Goal: Transaction & Acquisition: Purchase product/service

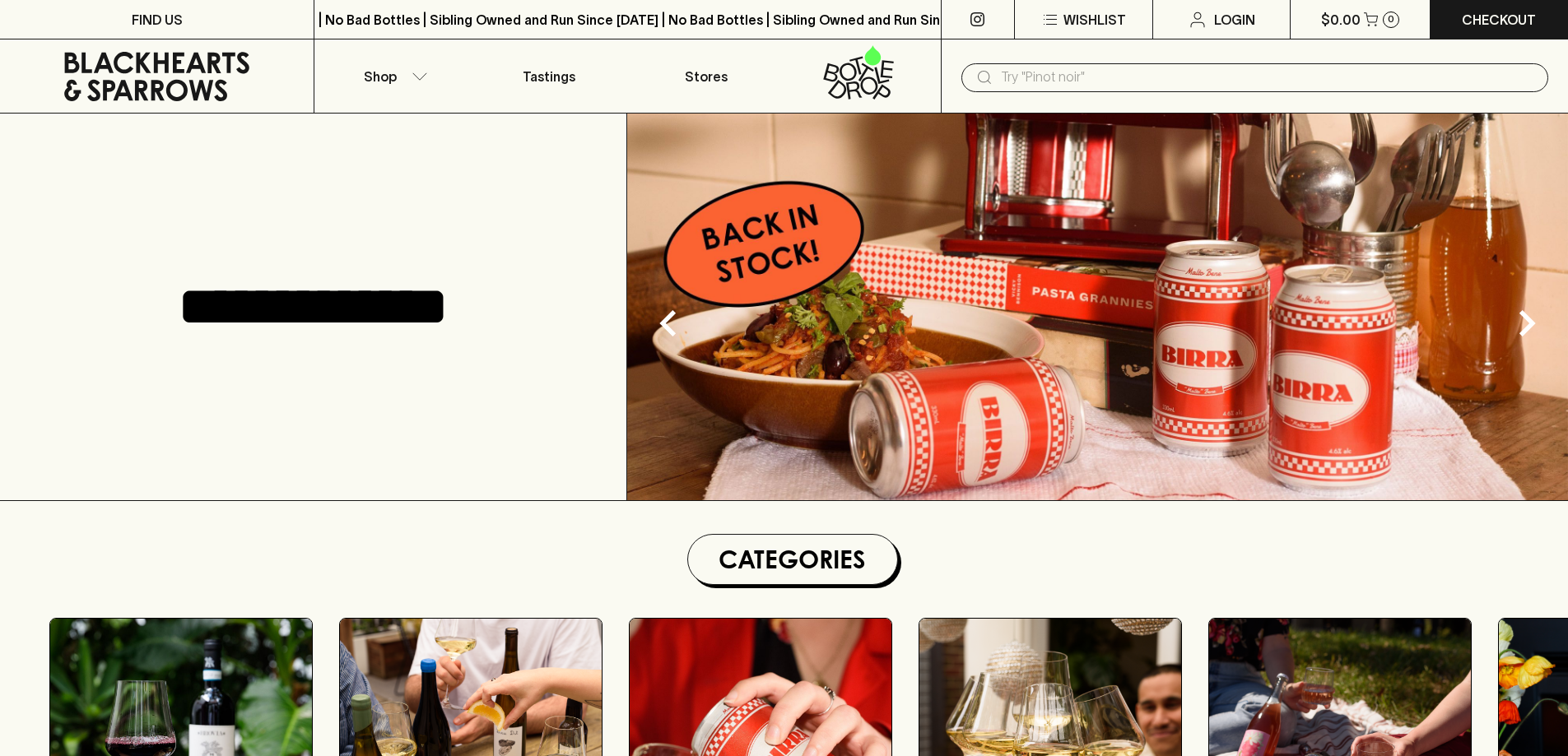
click at [1056, 77] on input "text" at bounding box center [1268, 77] width 534 height 27
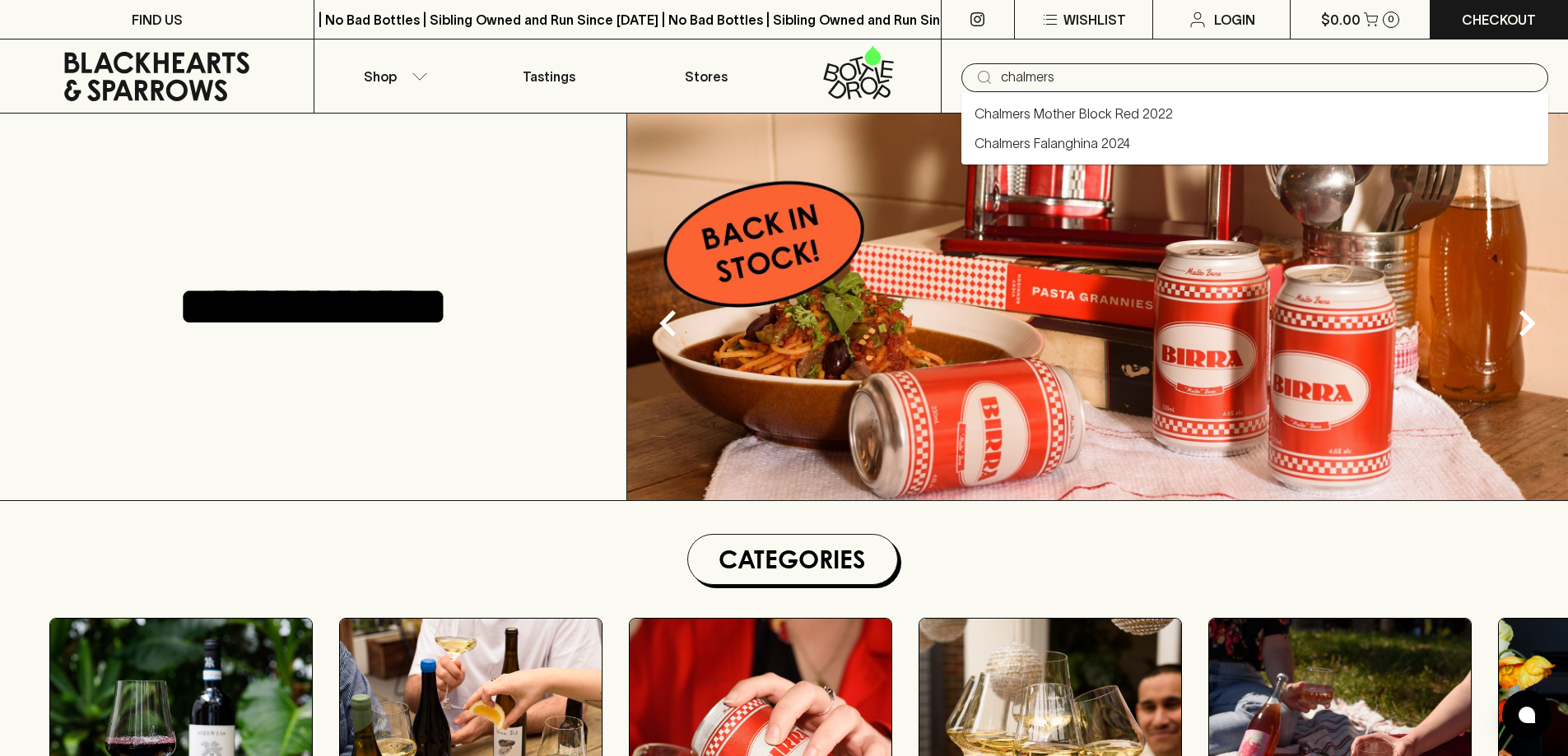
click at [1138, 143] on li "Chalmers Falanghina 2024" at bounding box center [1254, 143] width 587 height 29
type input "Chalmers Falanghina 2024"
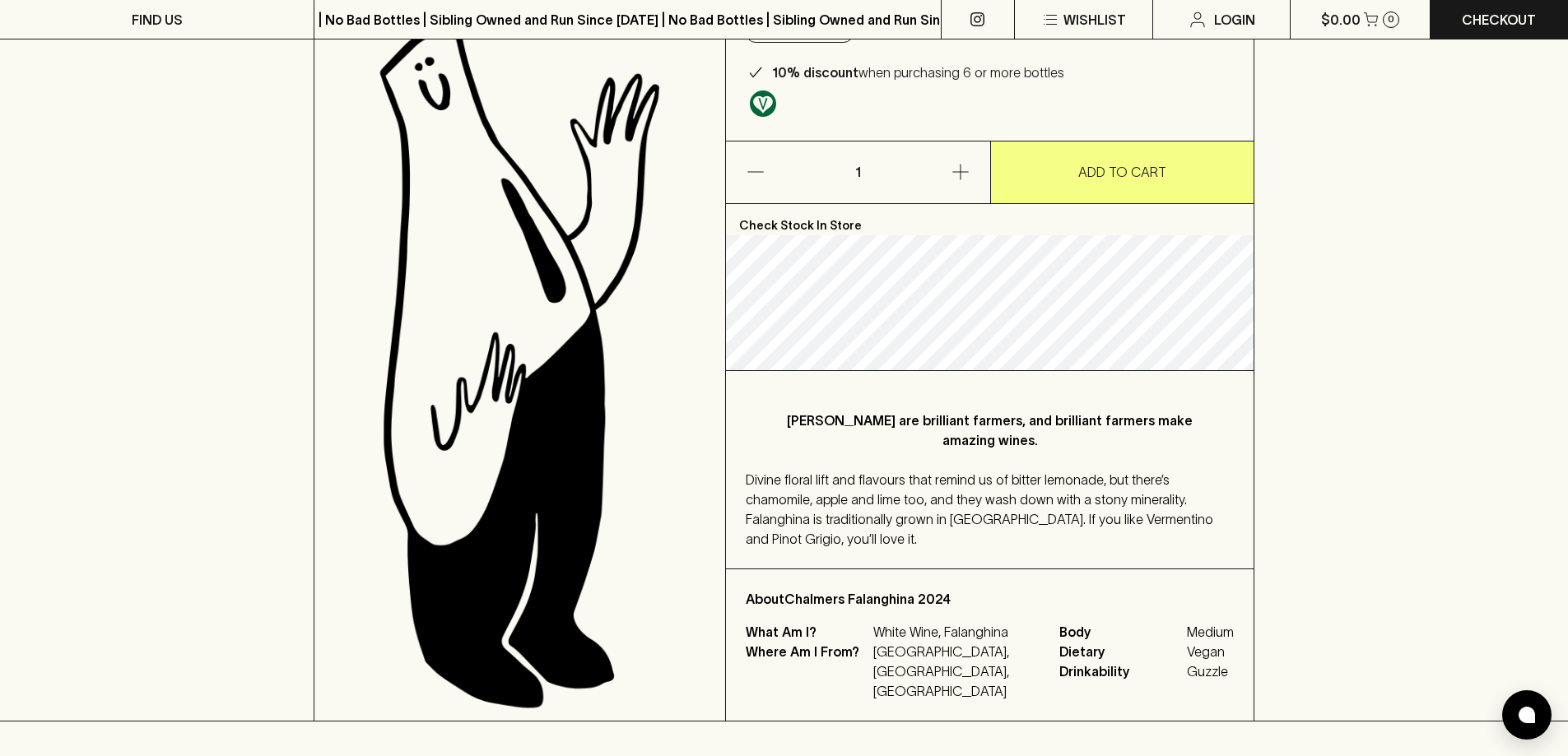
scroll to position [247, 0]
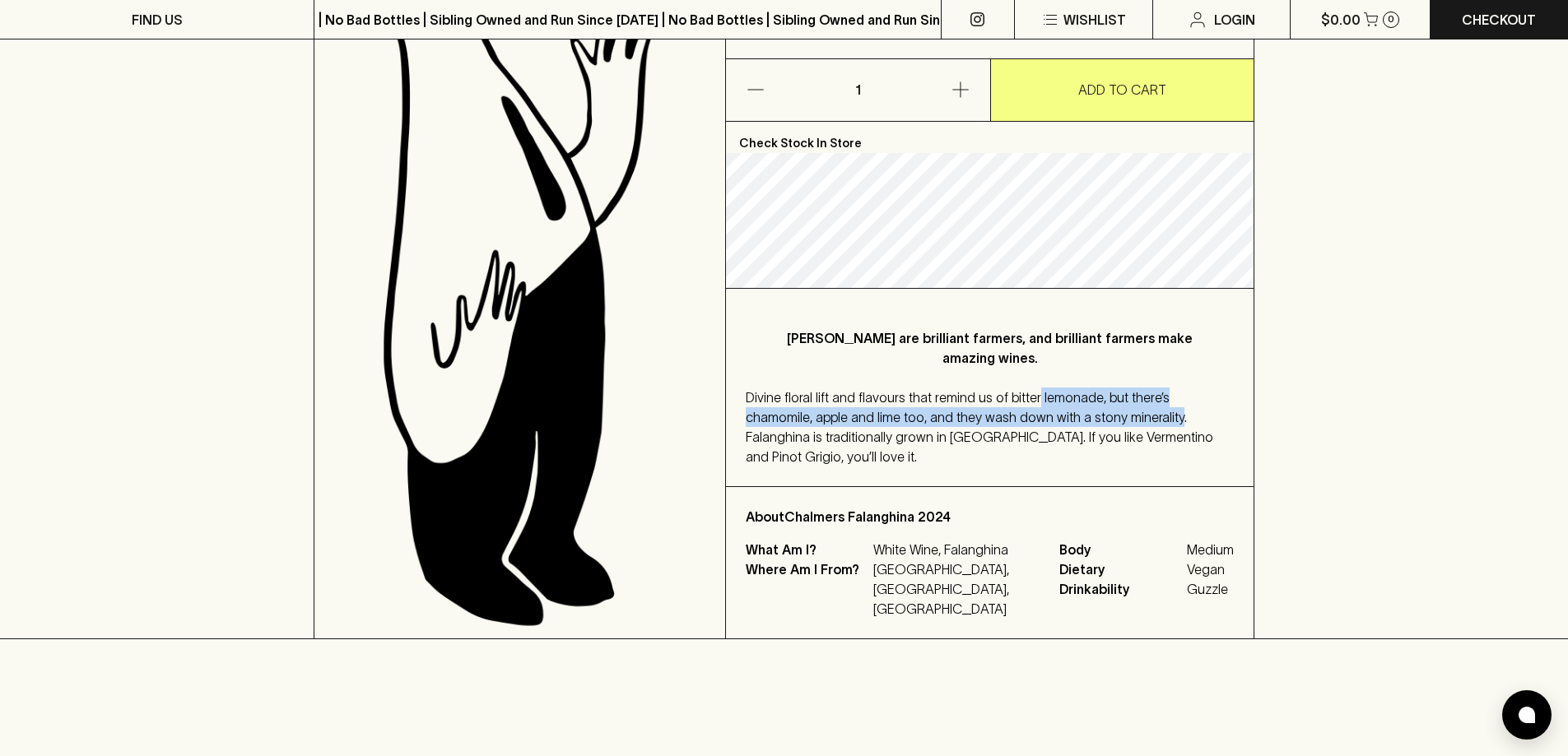
drag, startPoint x: 1099, startPoint y: 415, endPoint x: 1031, endPoint y: 389, distance: 72.8
click at [1031, 390] on span "Divine floral lift and flavours that remind us of bitter lemonade, but there’s …" at bounding box center [979, 427] width 467 height 74
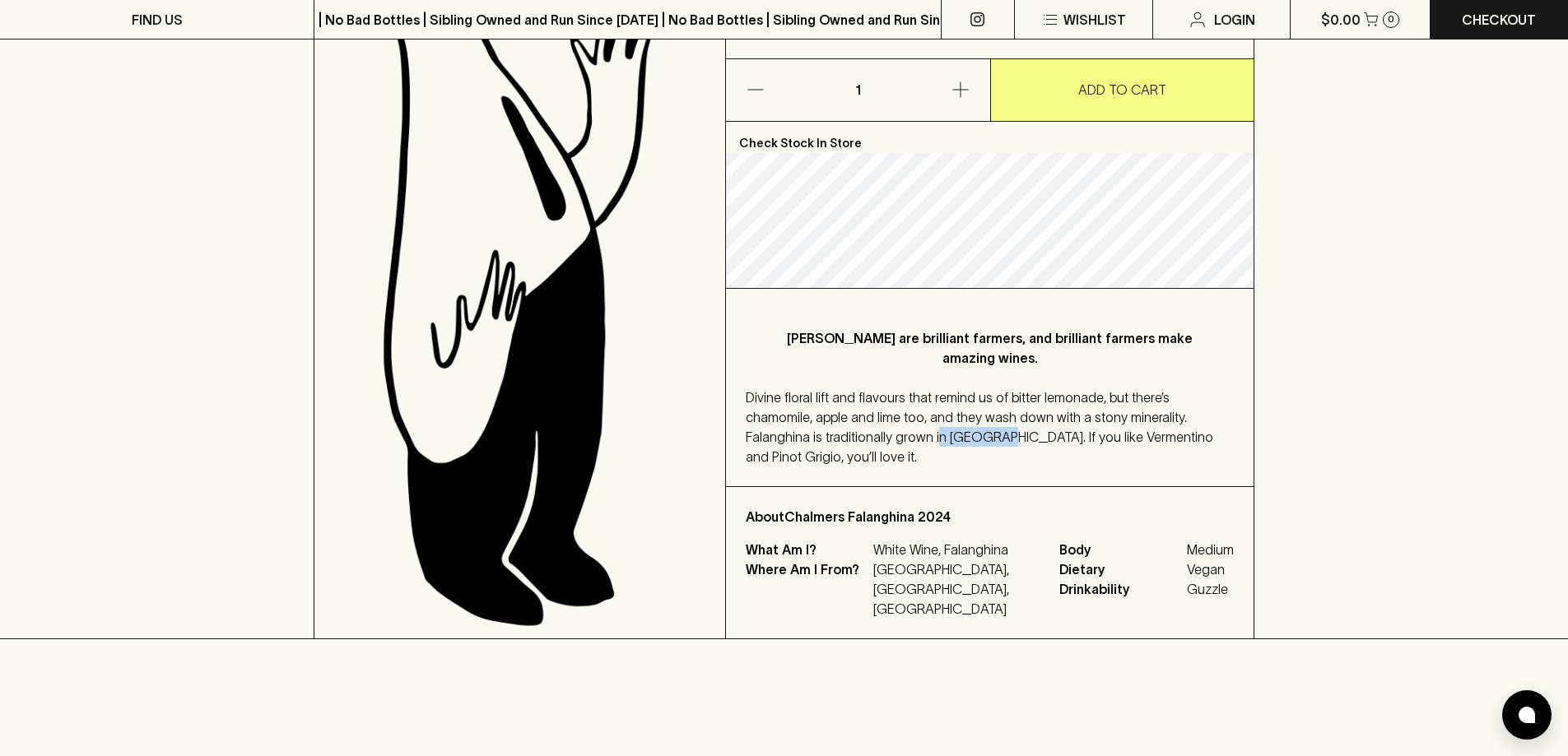
drag, startPoint x: 925, startPoint y: 439, endPoint x: 857, endPoint y: 445, distance: 68.3
click at [857, 445] on div "Divine floral lift and flavours that remind us of bitter lemonade, but there’s …" at bounding box center [990, 427] width 488 height 79
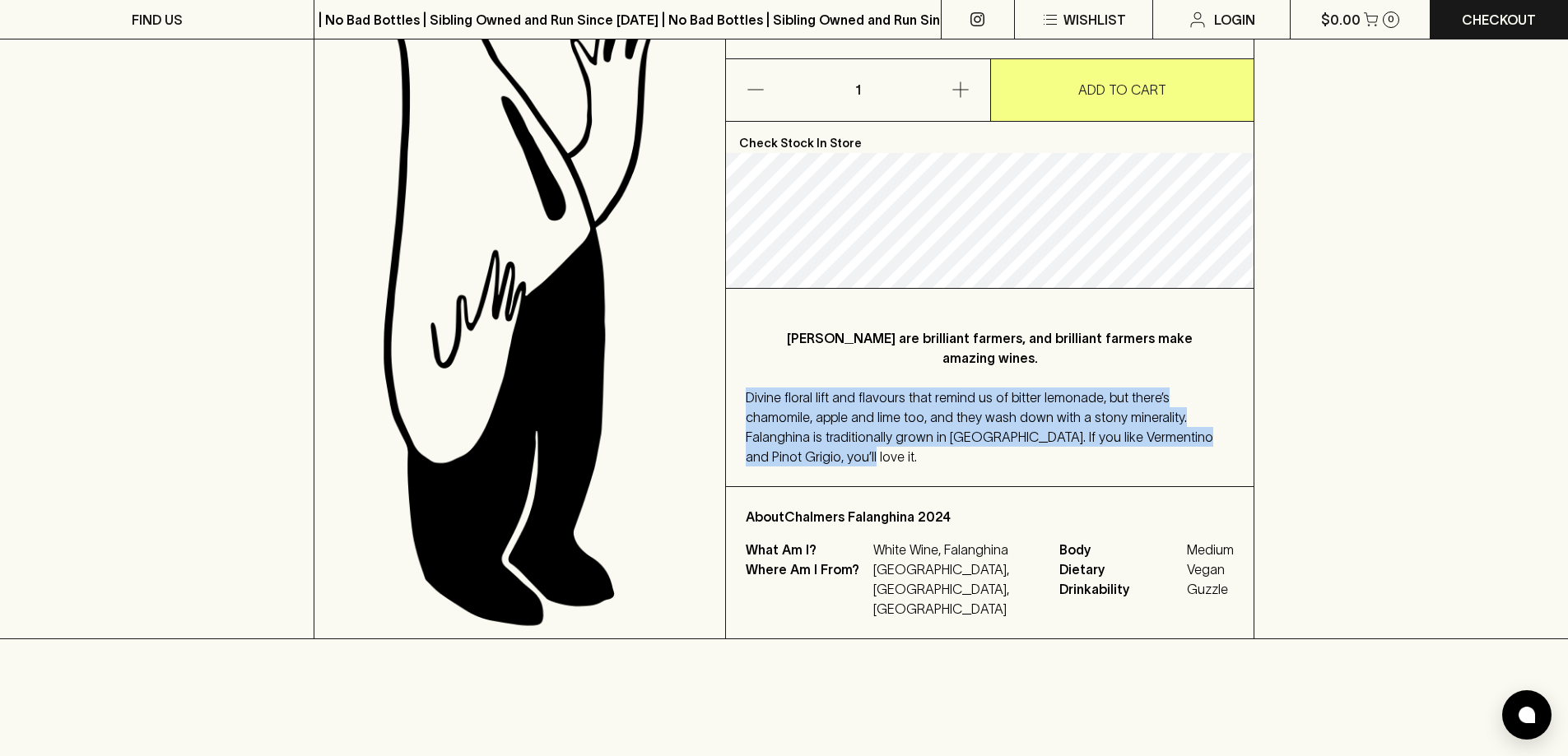
drag, startPoint x: 1238, startPoint y: 436, endPoint x: 729, endPoint y: 393, distance: 510.8
click at [729, 393] on div "[PERSON_NAME] are brilliant farmers, and brilliant farmers make amazing wines. …" at bounding box center [990, 387] width 528 height 198
